Goal: Navigation & Orientation: Find specific page/section

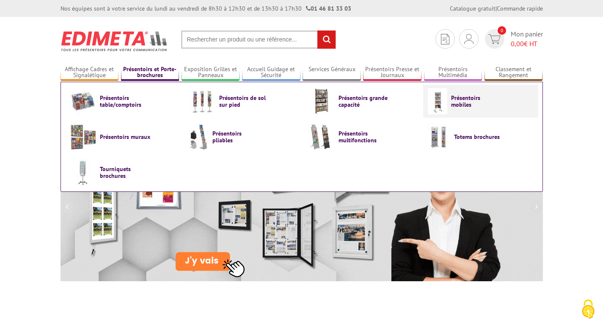
click at [458, 97] on link "Présentoirs mobiles" at bounding box center [481, 101] width 106 height 26
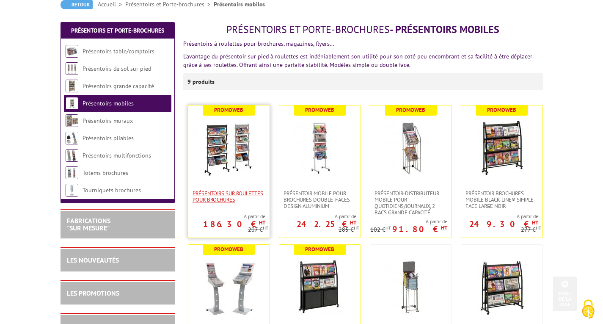
scroll to position [98, 0]
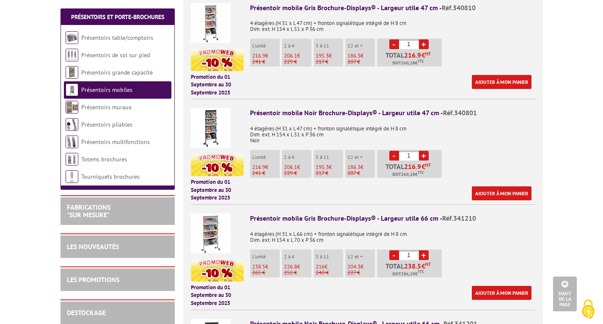
scroll to position [374, 0]
